Goal: Information Seeking & Learning: Learn about a topic

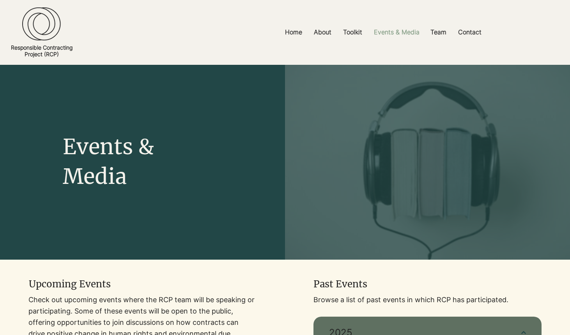
click at [396, 35] on p "Events & Media" at bounding box center [396, 32] width 53 height 18
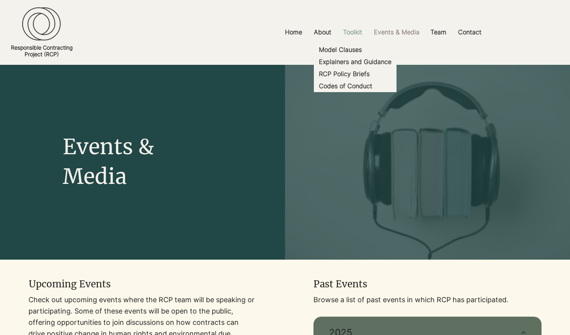
click at [360, 31] on p "Toolkit" at bounding box center [352, 32] width 27 height 18
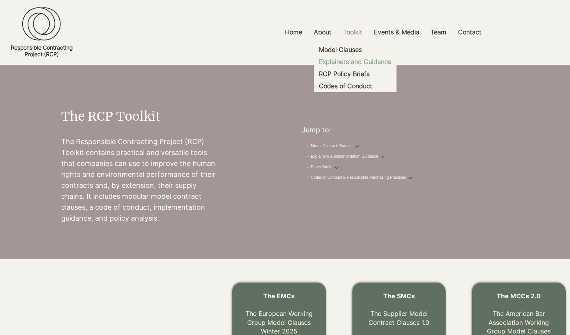
click at [346, 61] on p "Explainers and Guidance" at bounding box center [355, 62] width 79 height 12
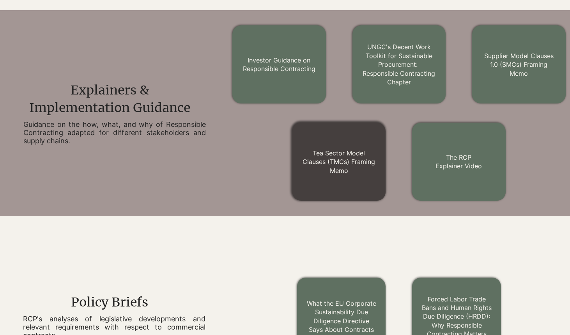
scroll to position [455, 0]
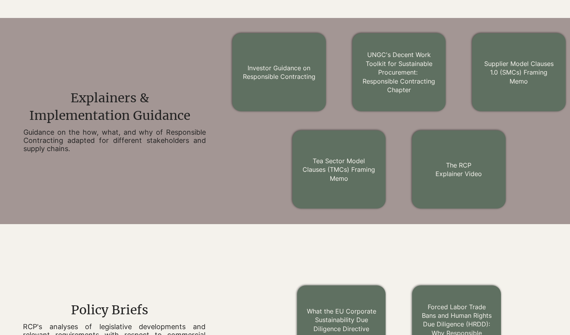
click at [240, 175] on div "Investor Guidance on Responsible Contracting UNGC's Decent Work Toolkit for Sus…" at bounding box center [399, 121] width 342 height 206
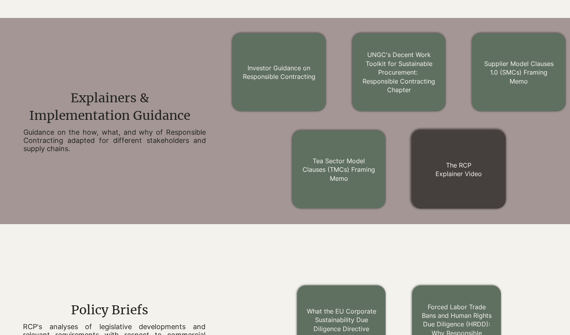
click at [451, 173] on link "The RCP Explainer Video" at bounding box center [459, 169] width 46 height 16
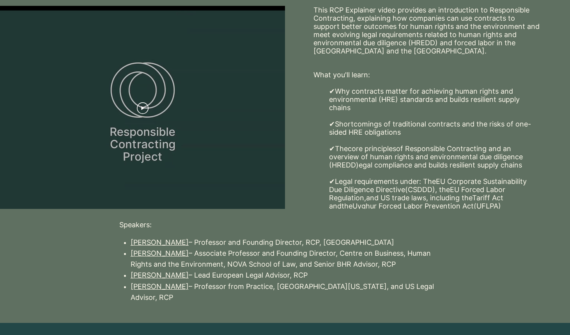
scroll to position [195, 0]
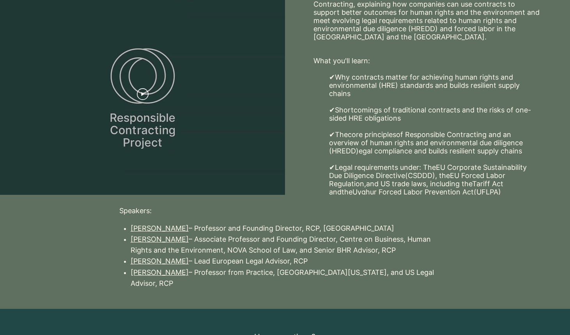
click at [184, 264] on link "[PERSON_NAME]" at bounding box center [160, 261] width 58 height 8
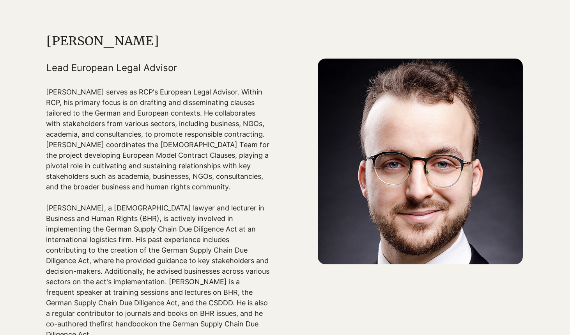
scroll to position [160, 0]
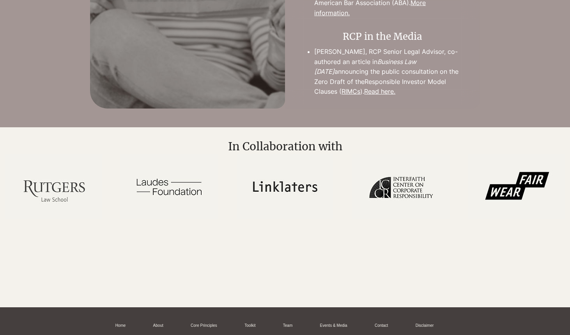
scroll to position [889, 0]
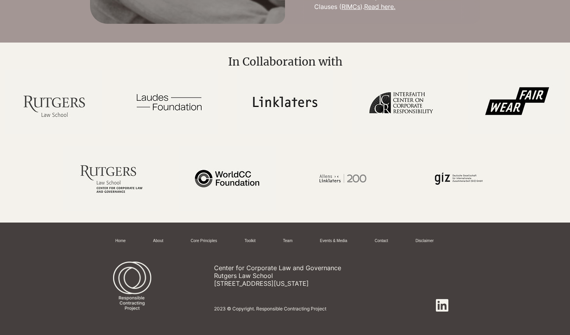
click at [177, 110] on img at bounding box center [169, 101] width 97 height 65
click at [178, 101] on img at bounding box center [169, 101] width 97 height 65
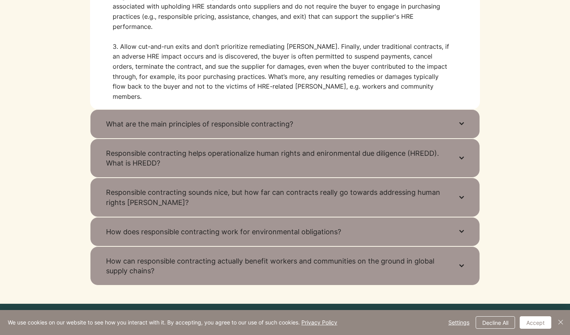
scroll to position [522, 0]
